Goal: Transaction & Acquisition: Book appointment/travel/reservation

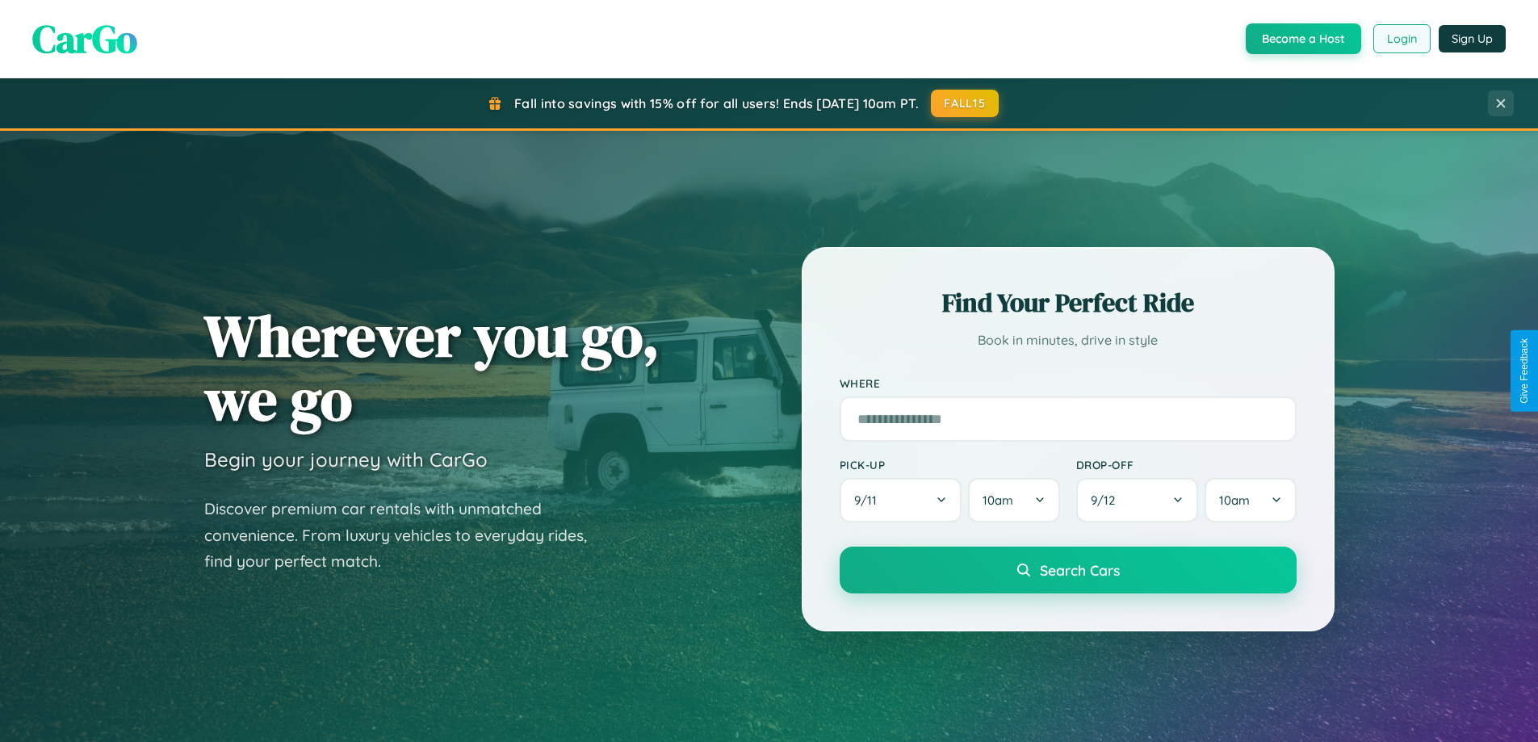
click at [1400, 39] on button "Login" at bounding box center [1401, 38] width 57 height 29
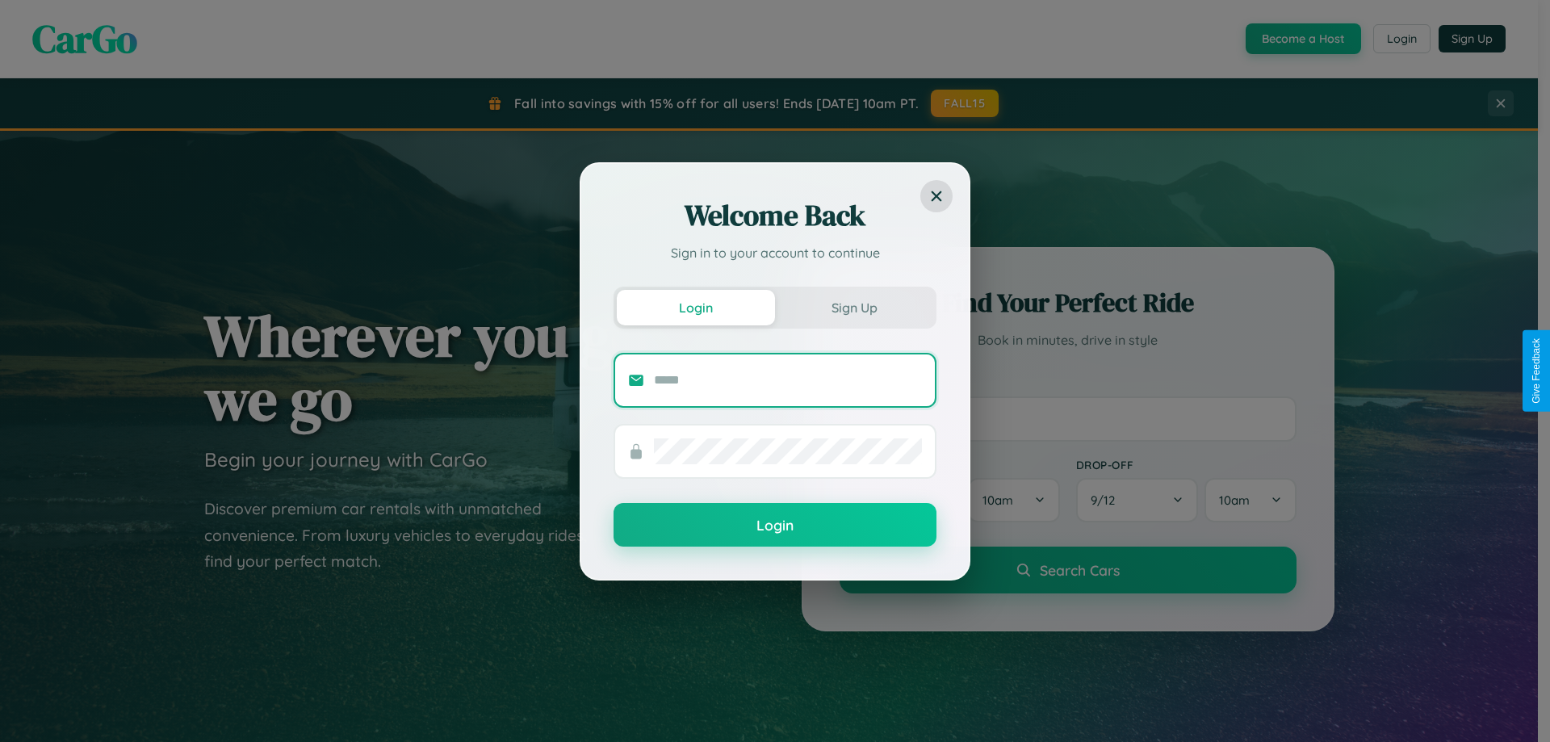
click at [788, 379] on input "text" at bounding box center [788, 380] width 268 height 26
type input "**********"
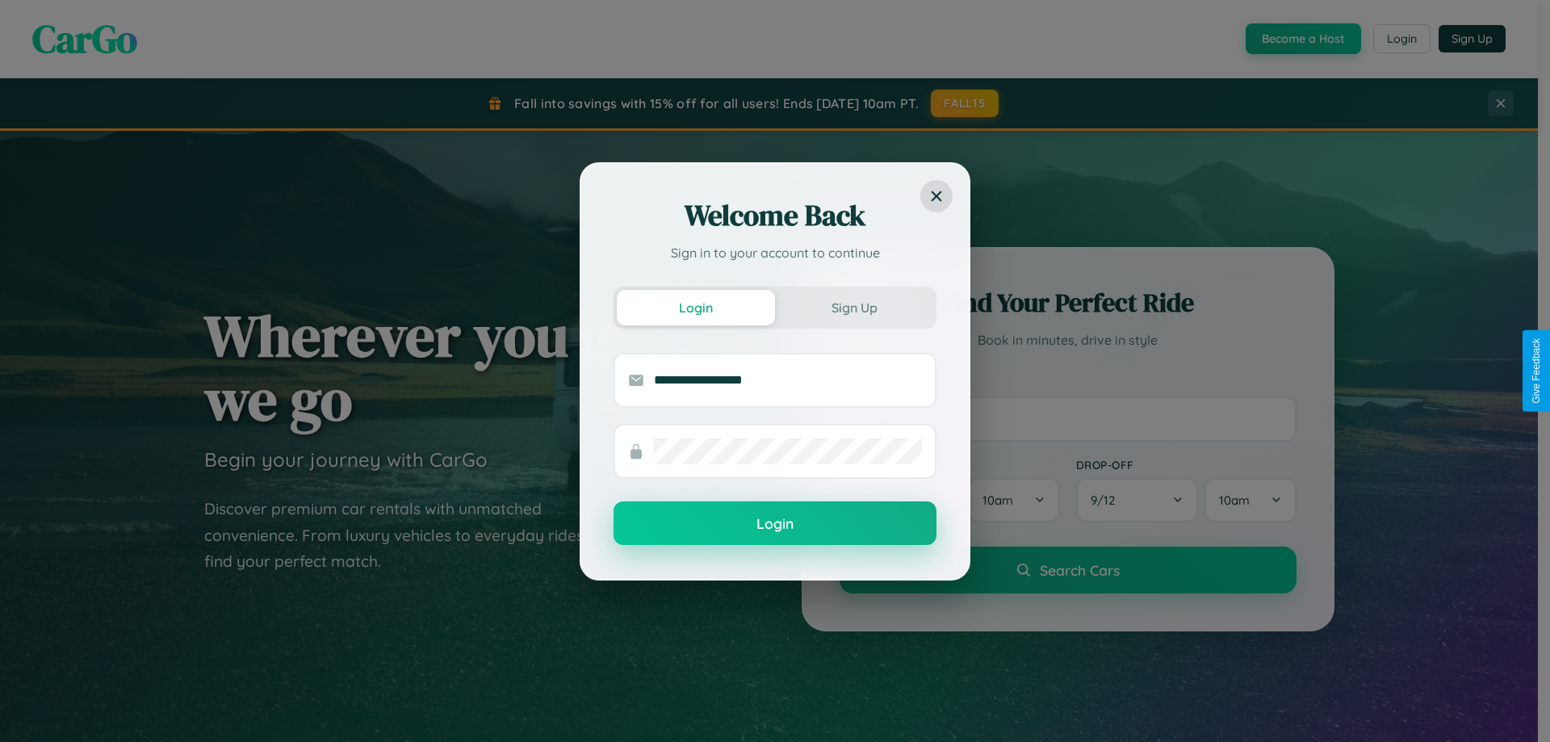
click at [775, 524] on button "Login" at bounding box center [774, 523] width 323 height 44
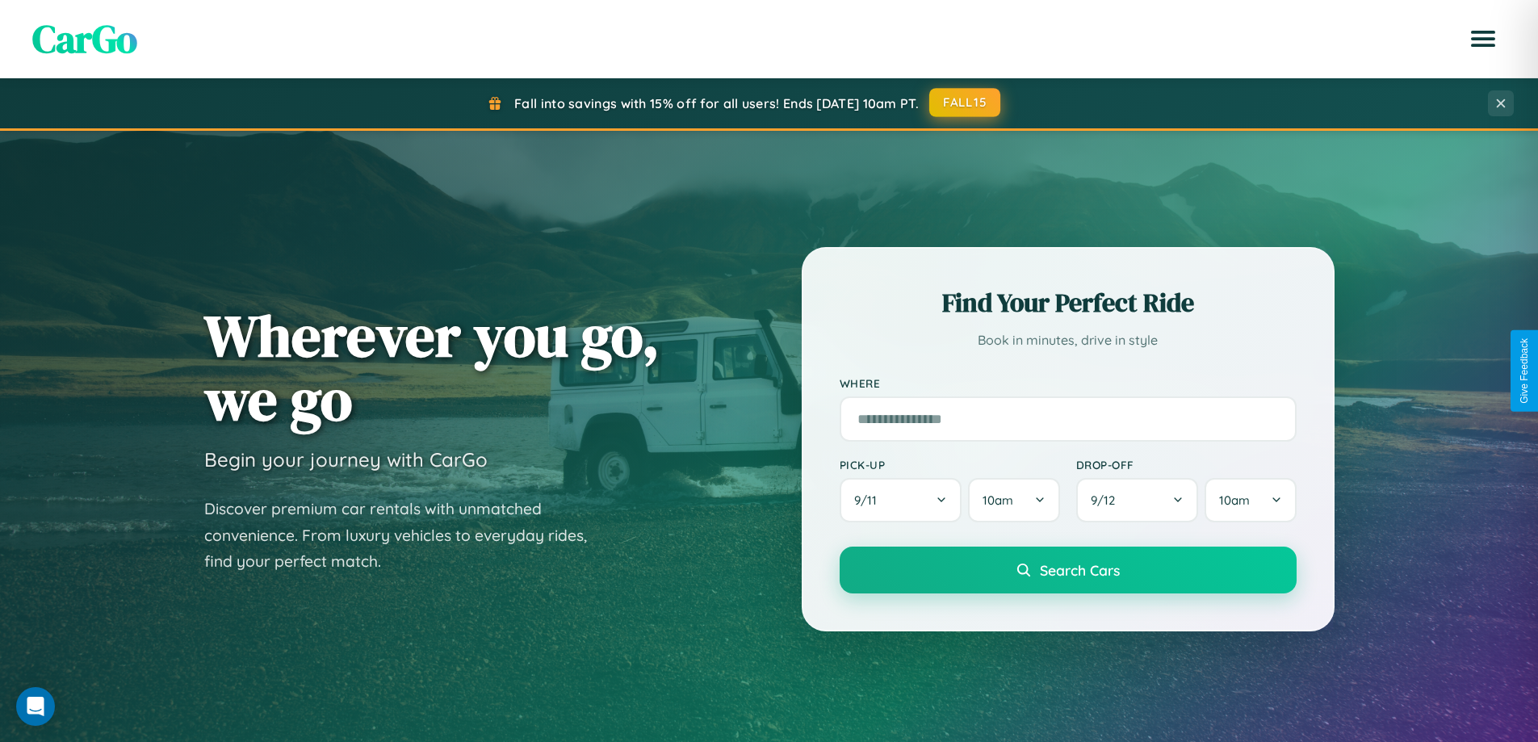
click at [965, 103] on button "FALL15" at bounding box center [964, 102] width 71 height 29
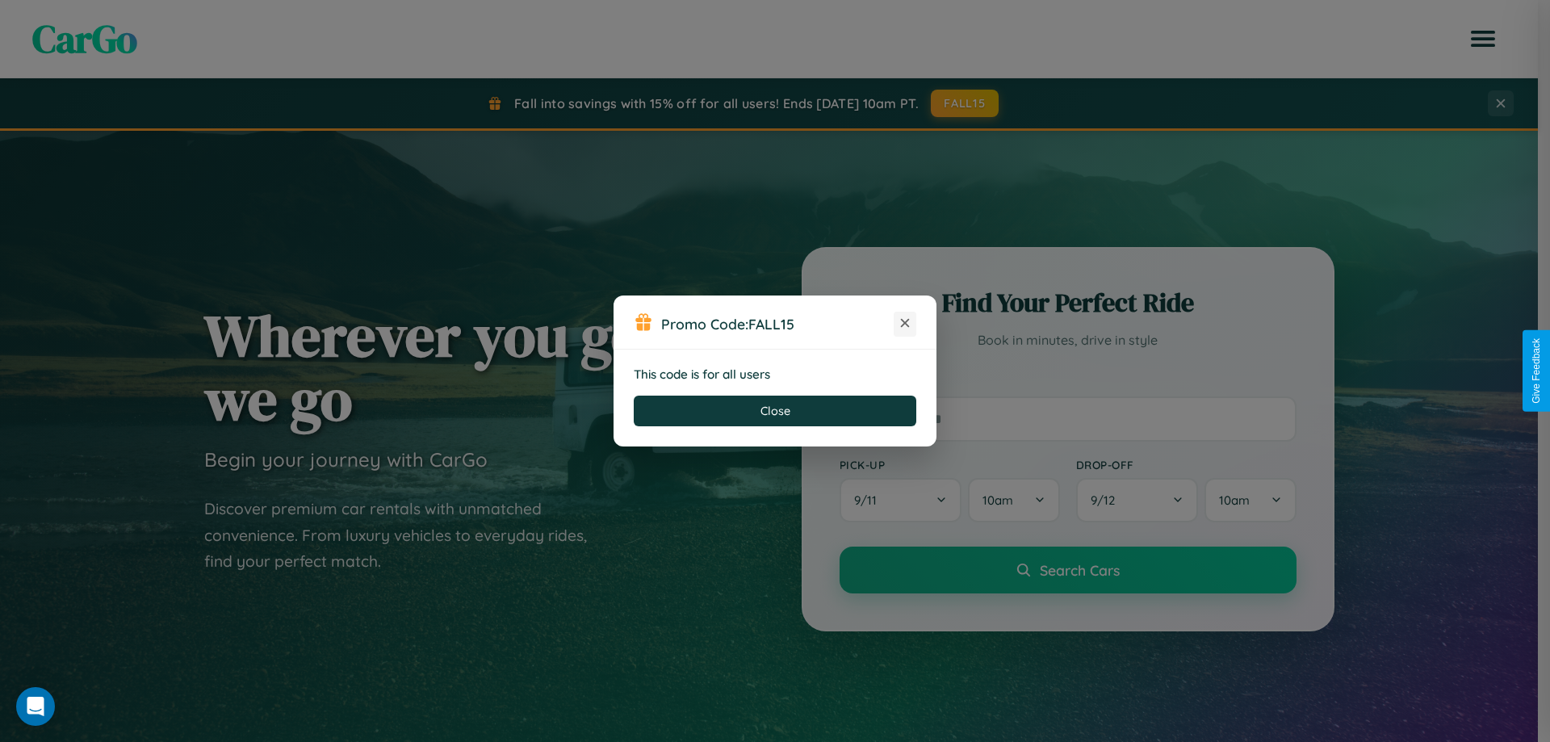
click at [905, 324] on icon at bounding box center [905, 323] width 16 height 16
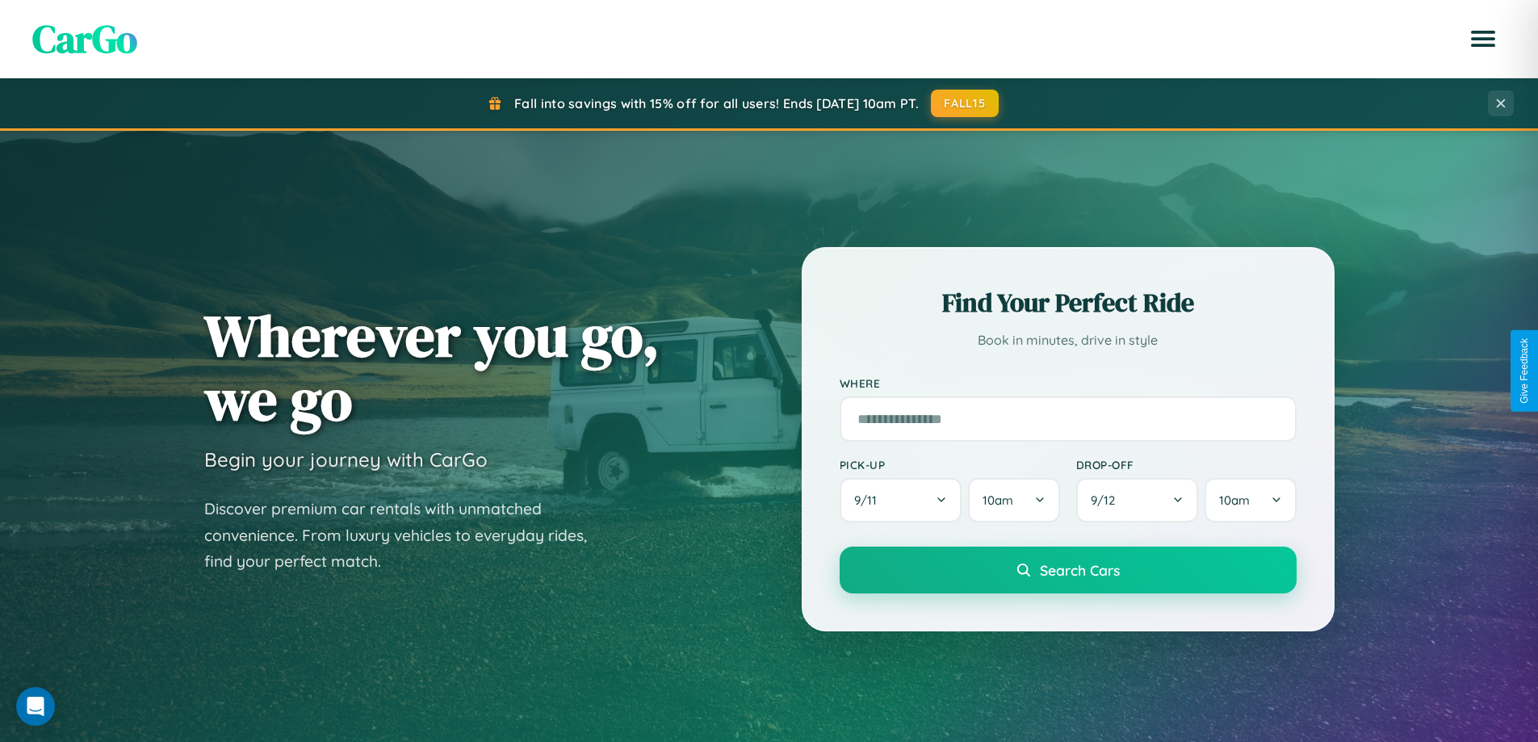
scroll to position [696, 0]
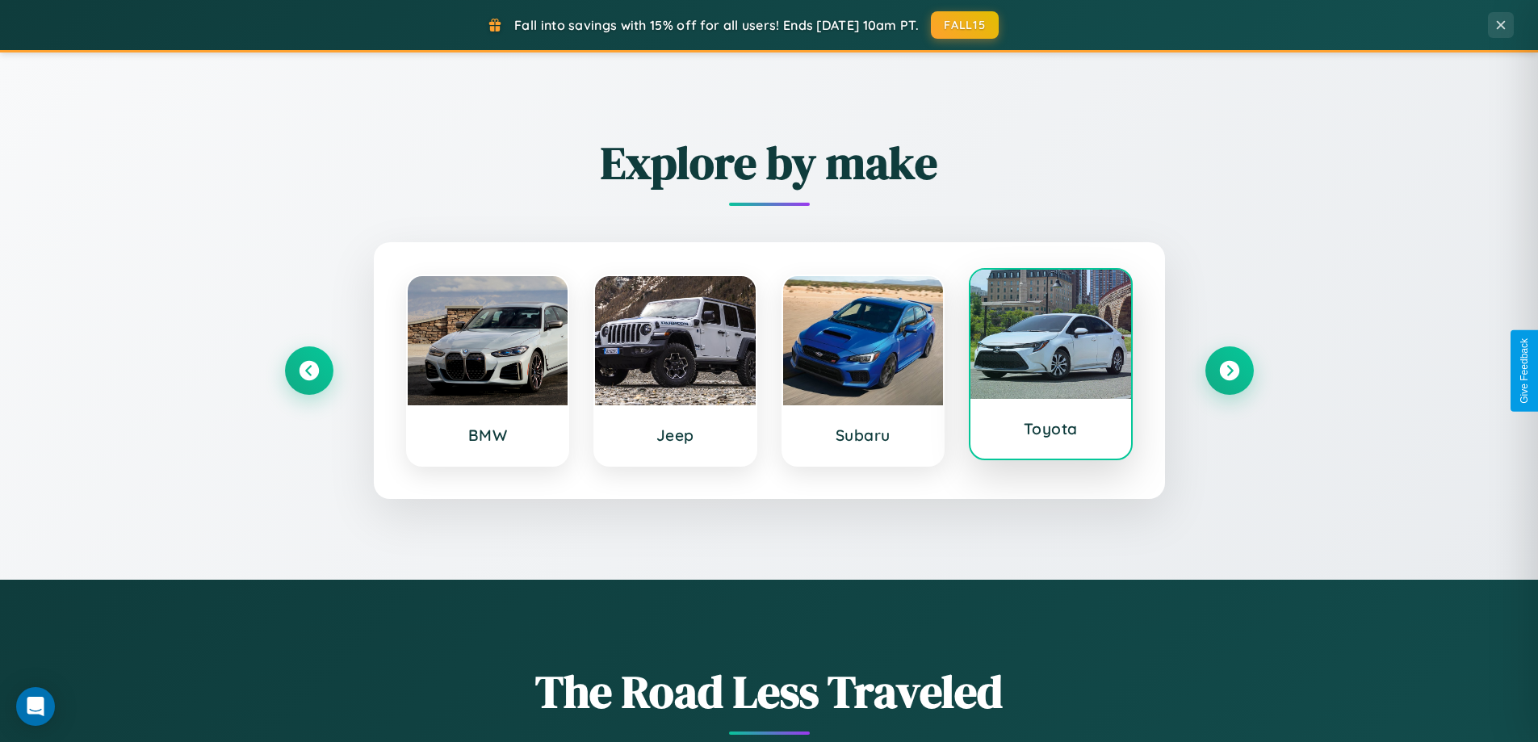
click at [1050, 364] on div at bounding box center [1050, 334] width 161 height 129
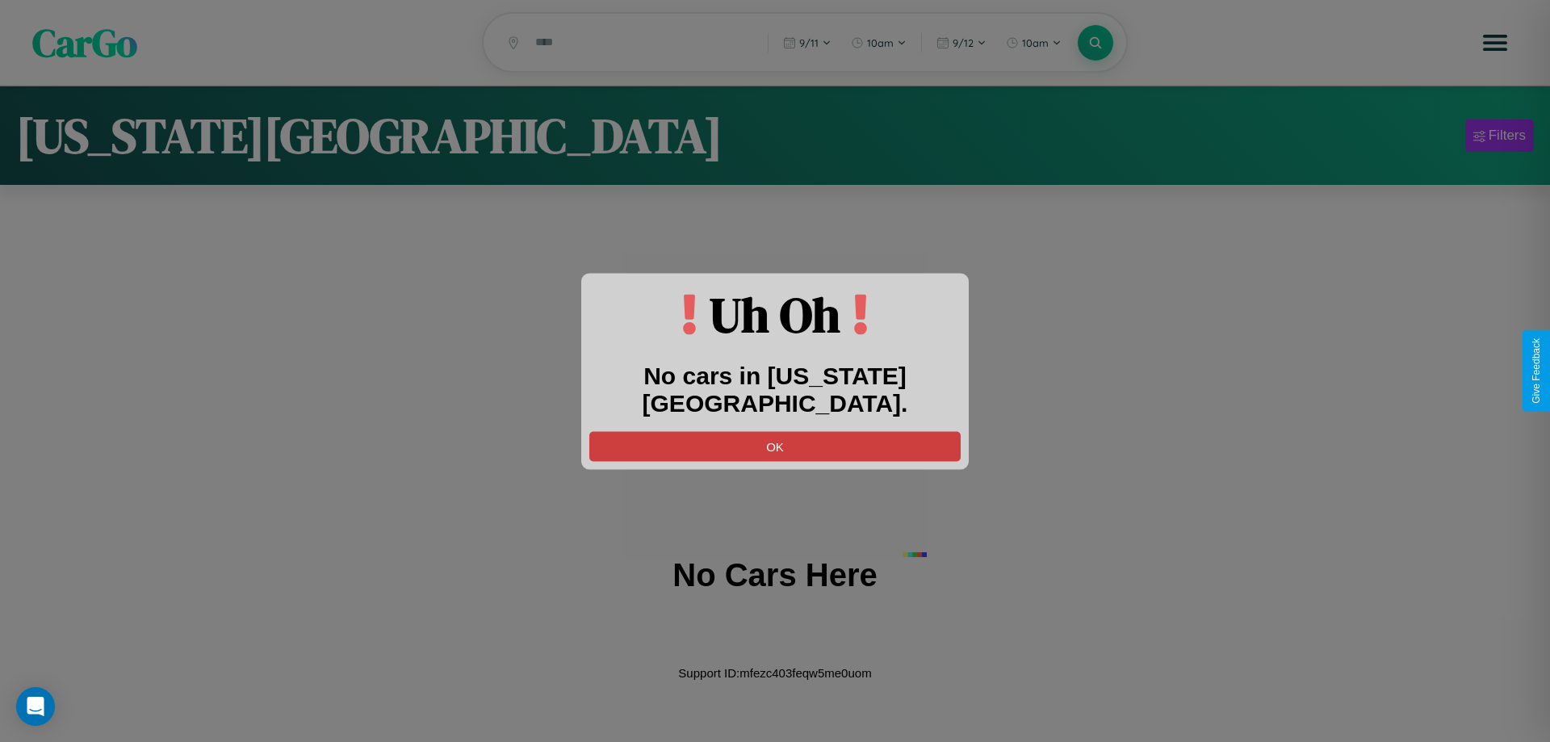
click at [775, 431] on button "OK" at bounding box center [774, 446] width 371 height 30
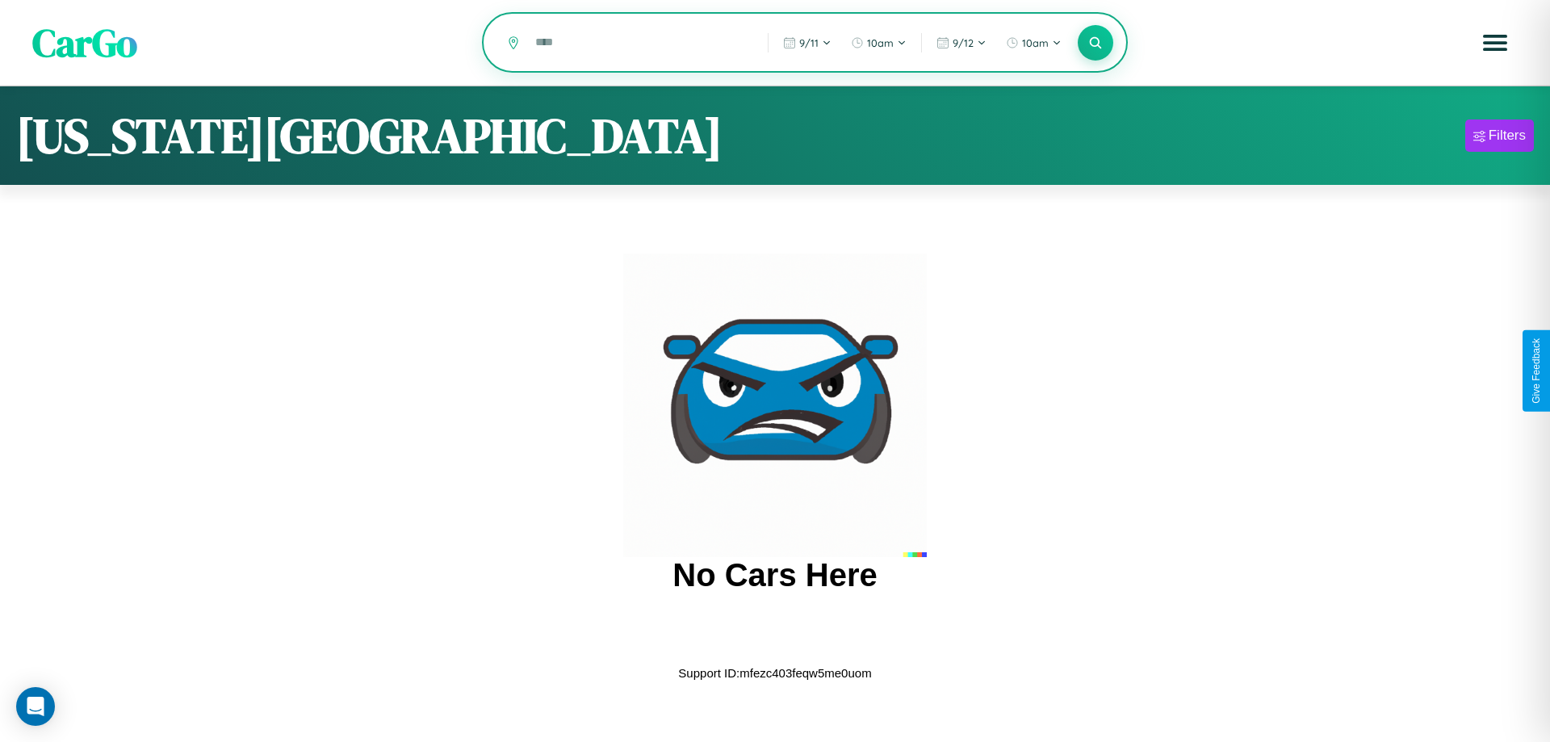
click at [640, 44] on input "text" at bounding box center [639, 42] width 224 height 28
type input "**********"
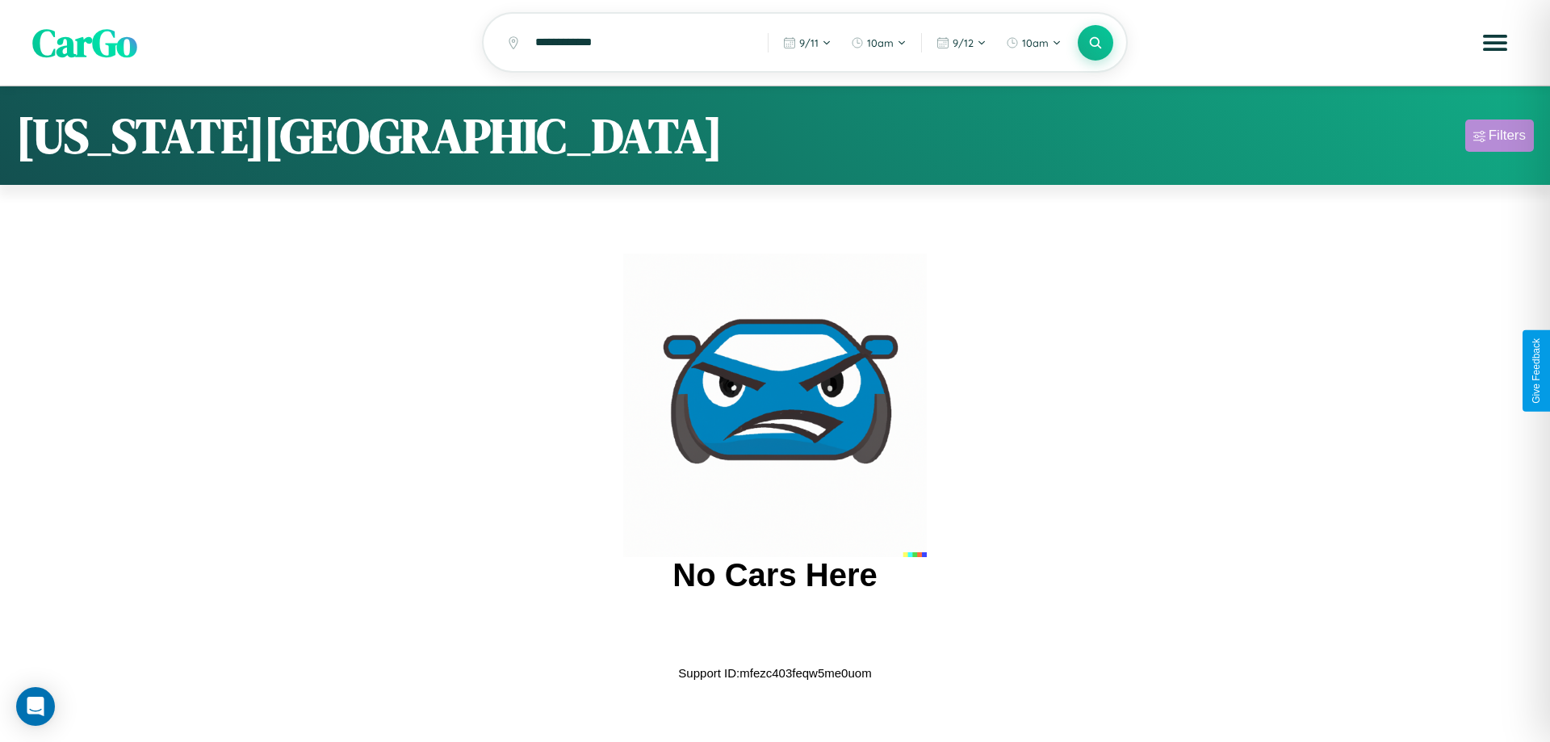
click at [1499, 138] on div "Filters" at bounding box center [1506, 136] width 37 height 16
